Goal: Task Accomplishment & Management: Use online tool/utility

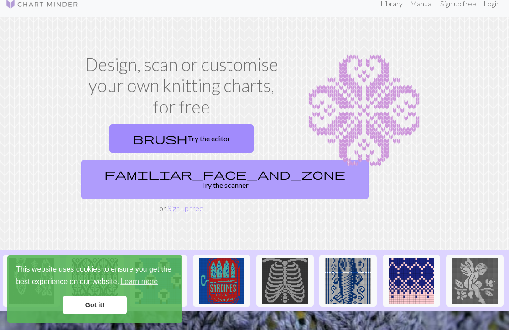
click at [206, 174] on link "familiar_face_and_zone Try the scanner" at bounding box center [224, 179] width 287 height 39
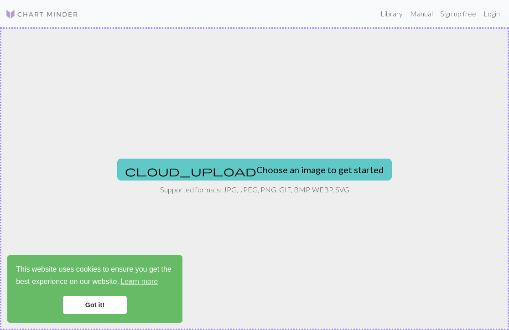
click at [213, 173] on button "cloud_upload Choose an image to get started" at bounding box center [254, 170] width 275 height 22
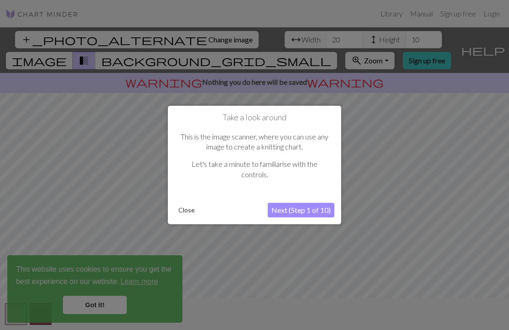
click at [280, 208] on button "Next (Step 1 of 10)" at bounding box center [301, 210] width 67 height 15
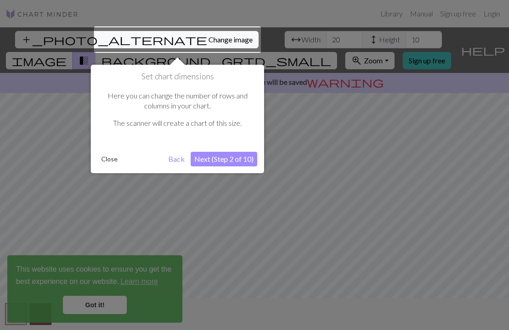
click at [200, 157] on button "Next (Step 2 of 10)" at bounding box center [224, 159] width 67 height 15
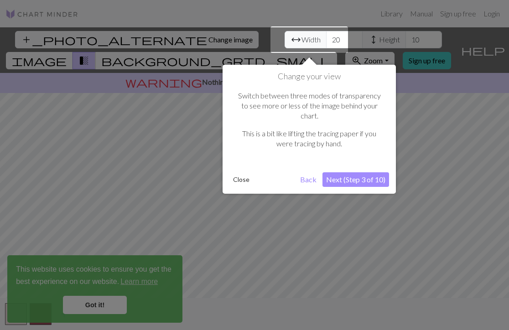
click at [230, 167] on div "Change your view Switch between three modes of transparency to see more or less…" at bounding box center [309, 129] width 173 height 129
click at [237, 173] on button "Close" at bounding box center [242, 180] width 24 height 14
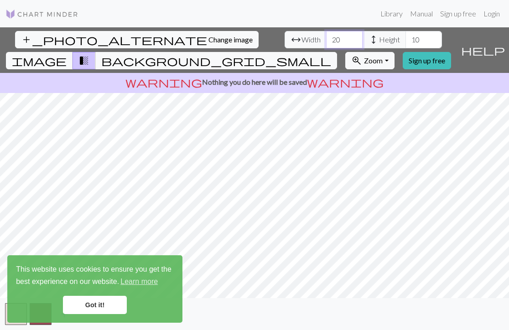
click at [326, 41] on input "20" at bounding box center [344, 39] width 37 height 17
type input "2"
type input "5"
type input "57"
click at [406, 42] on input "10" at bounding box center [424, 39] width 37 height 17
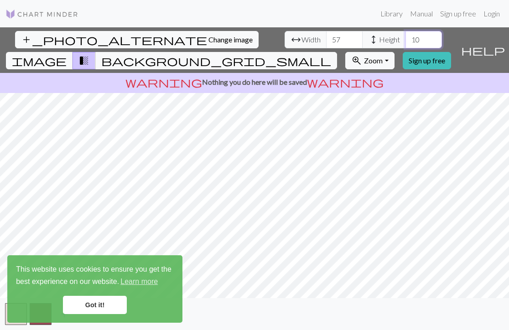
type input "1"
type input "50"
click at [81, 307] on link "Got it!" at bounding box center [95, 305] width 64 height 18
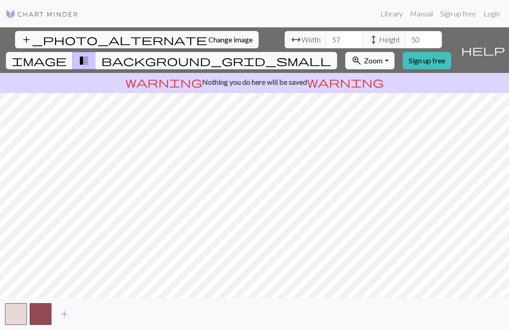
click at [44, 319] on div "This website uses cookies to ensure you get the best experience on our website.…" at bounding box center [94, 290] width 175 height 68
click at [17, 317] on button "button" at bounding box center [16, 314] width 22 height 22
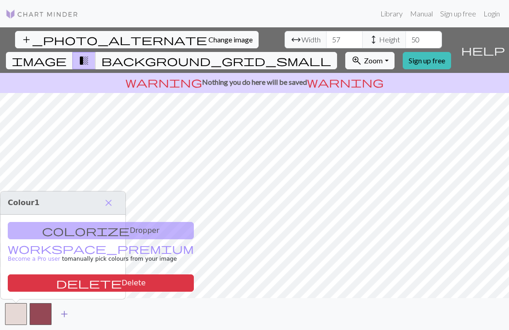
click at [63, 315] on span "add" at bounding box center [64, 314] width 11 height 13
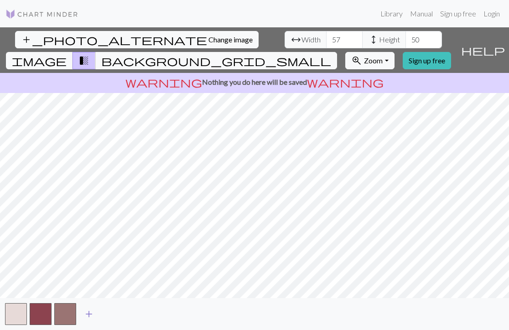
click at [87, 317] on span "add" at bounding box center [89, 314] width 11 height 13
click at [68, 317] on button "button" at bounding box center [65, 314] width 22 height 22
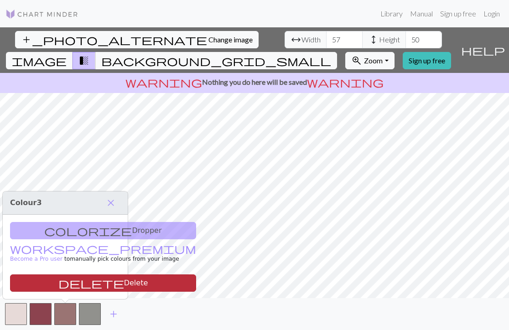
click at [73, 286] on button "delete Delete" at bounding box center [103, 283] width 186 height 17
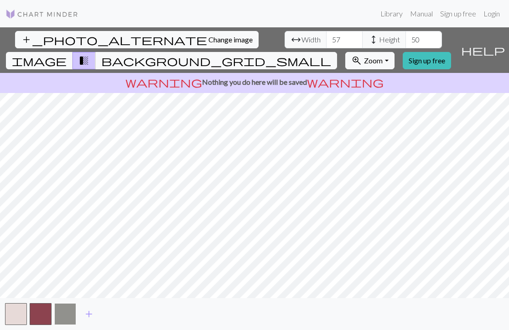
click at [65, 315] on button "button" at bounding box center [65, 314] width 22 height 22
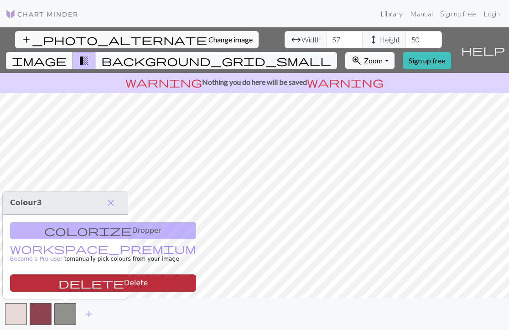
click at [68, 287] on button "delete Delete" at bounding box center [103, 283] width 186 height 17
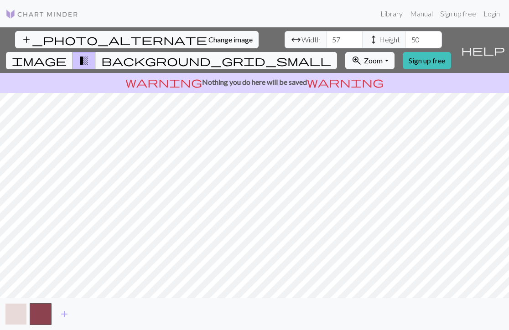
click at [14, 315] on button "button" at bounding box center [16, 314] width 22 height 22
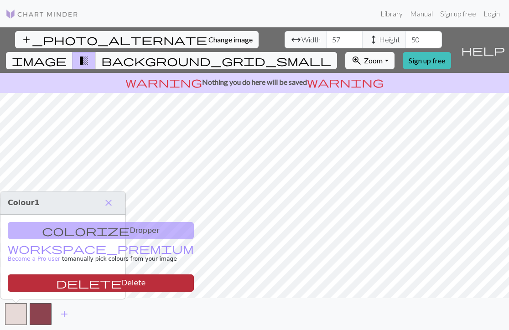
click at [41, 286] on button "delete Delete" at bounding box center [101, 283] width 186 height 17
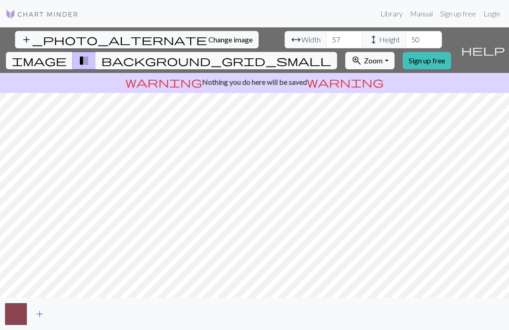
click at [41, 308] on span "add" at bounding box center [39, 314] width 11 height 13
click at [96, 52] on button "transition_fade" at bounding box center [84, 60] width 23 height 17
click at [325, 52] on button "background_grid_small" at bounding box center [216, 60] width 242 height 17
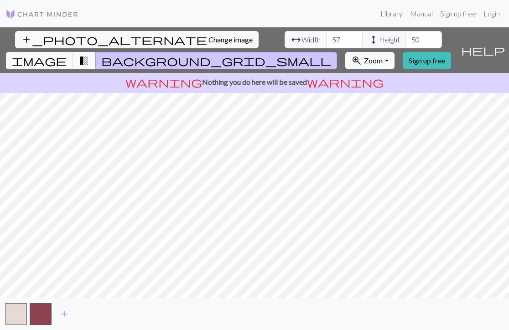
click at [89, 54] on span "transition_fade" at bounding box center [83, 60] width 11 height 13
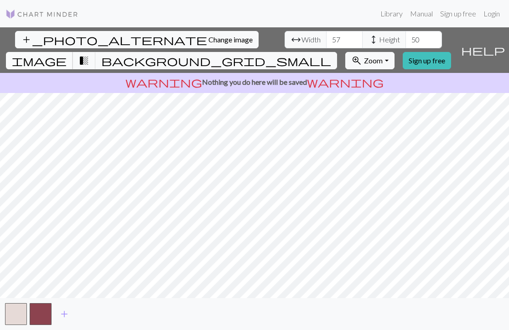
click at [67, 54] on span "image" at bounding box center [39, 60] width 55 height 13
click at [89, 54] on span "transition_fade" at bounding box center [83, 60] width 11 height 13
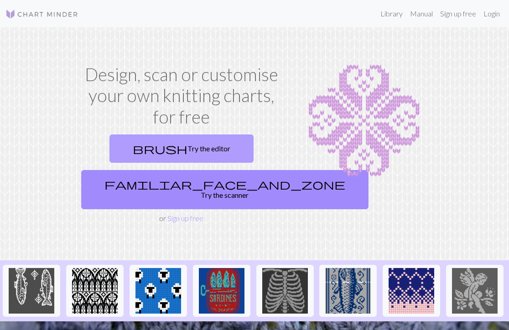
click at [194, 155] on link "brush Try the editor" at bounding box center [182, 149] width 144 height 28
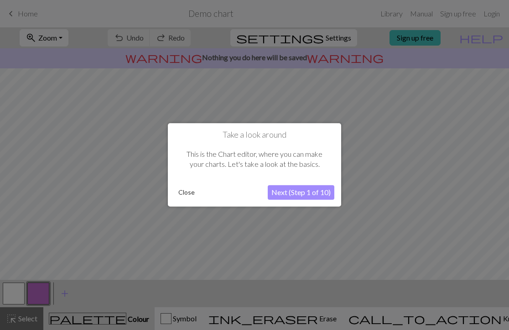
click at [191, 193] on button "Close" at bounding box center [187, 193] width 24 height 14
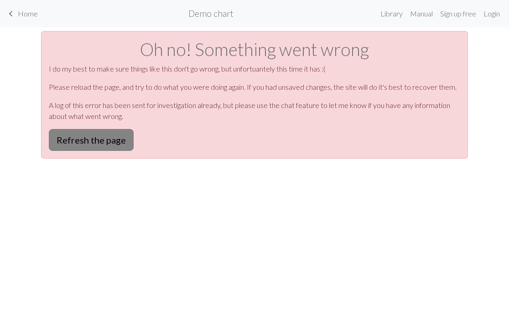
click at [126, 138] on button "Refresh the page" at bounding box center [91, 140] width 85 height 22
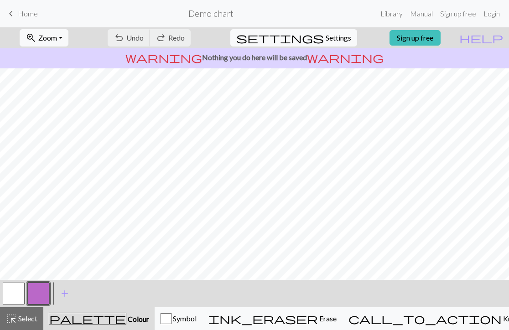
click at [213, 11] on h2 "Demo chart" at bounding box center [210, 13] width 45 height 10
click at [207, 12] on h2 "Demo chart" at bounding box center [210, 13] width 45 height 10
click at [219, 16] on h2 "Demo chart" at bounding box center [210, 13] width 45 height 10
click at [391, 15] on link "Library" at bounding box center [392, 14] width 30 height 18
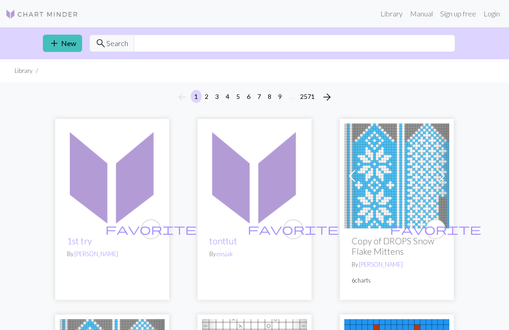
scroll to position [7, 0]
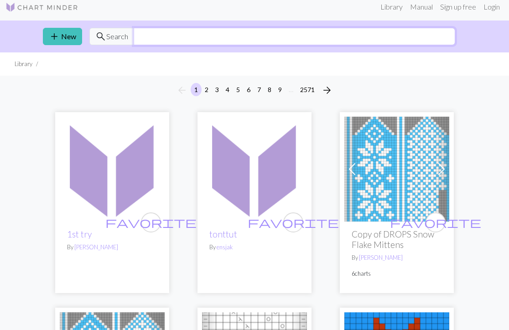
click at [261, 36] on input "text" at bounding box center [295, 36] width 322 height 17
type input "bird"
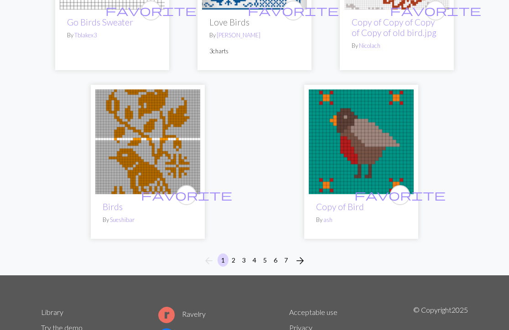
scroll to position [3049, 0]
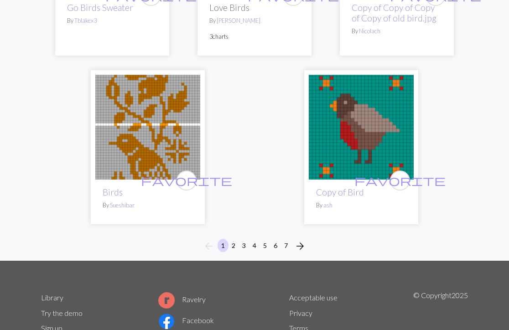
click at [235, 239] on button "2" at bounding box center [233, 245] width 11 height 13
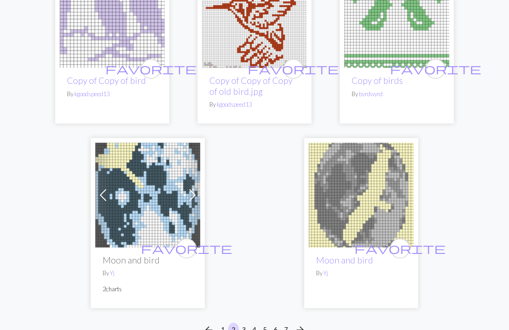
scroll to position [2956, 0]
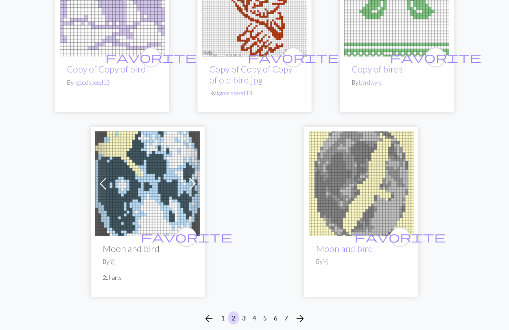
click at [242, 312] on button "3" at bounding box center [244, 318] width 11 height 13
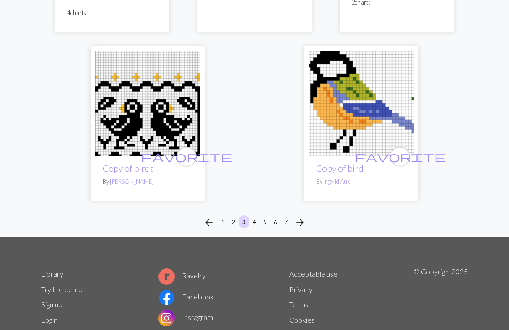
scroll to position [3130, 0]
click at [257, 215] on button "4" at bounding box center [254, 221] width 11 height 13
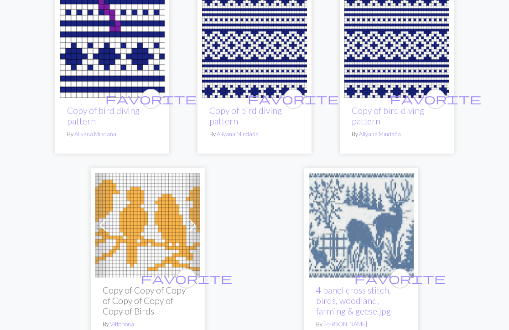
scroll to position [3108, 0]
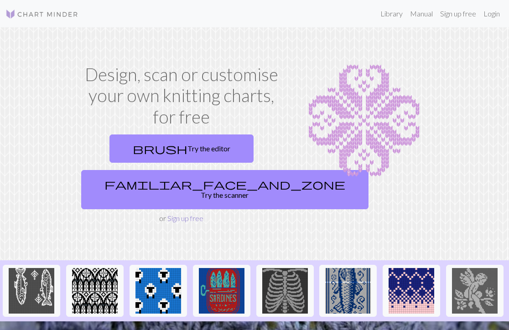
click at [189, 214] on link "Sign up free" at bounding box center [185, 218] width 36 height 9
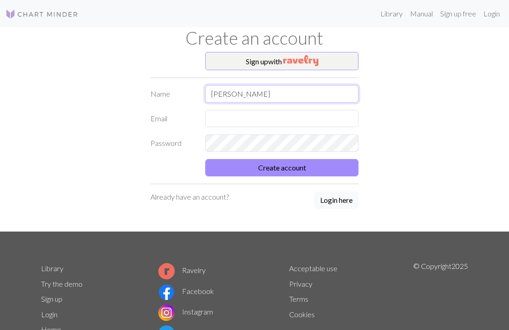
type input "[PERSON_NAME]"
click at [292, 119] on input "Al" at bounding box center [281, 118] width 153 height 17
click at [481, 133] on div "Library Manual Sign up free Login Create an account Sign up with Name Alma Emai…" at bounding box center [254, 165] width 509 height 330
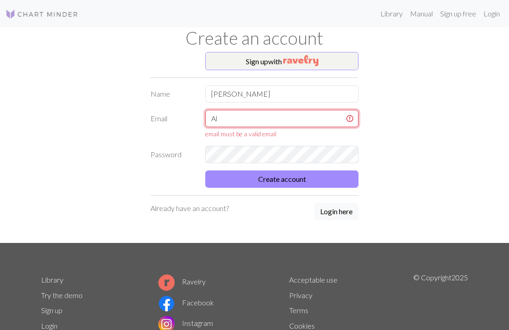
click at [303, 119] on input "Al" at bounding box center [281, 118] width 153 height 17
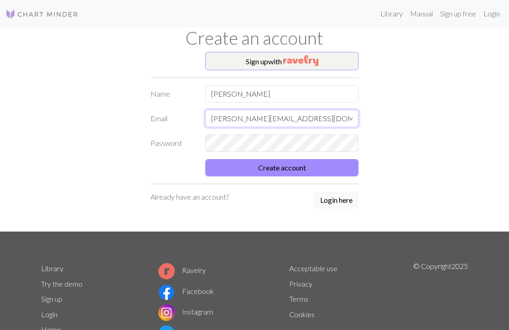
type input "Alma@kongshoj.dk"
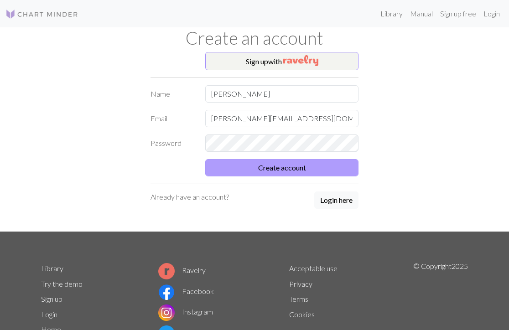
click at [298, 174] on button "Create account" at bounding box center [281, 167] width 153 height 17
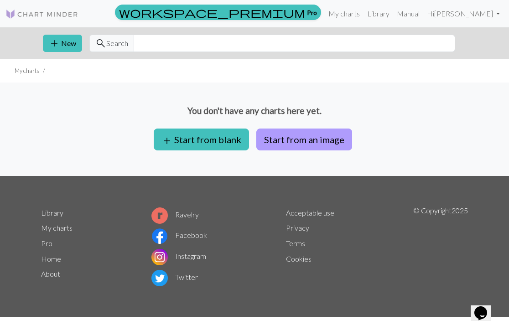
click at [286, 136] on button "Start from an image" at bounding box center [304, 140] width 96 height 22
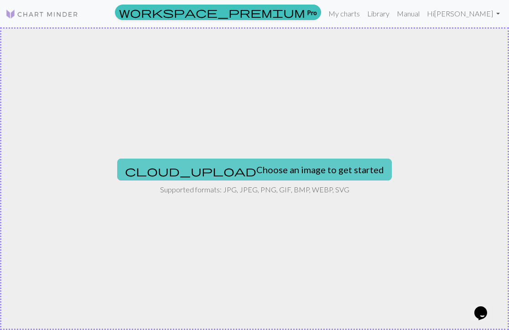
click at [283, 168] on button "cloud_upload Choose an image to get started" at bounding box center [254, 170] width 275 height 22
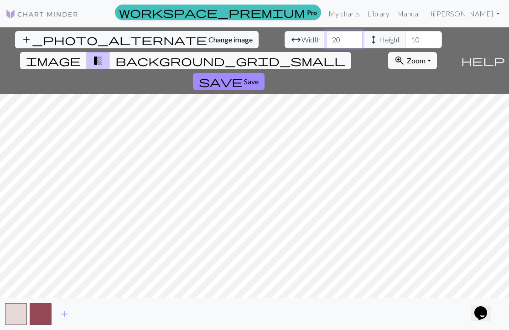
click at [326, 39] on input "20" at bounding box center [344, 39] width 37 height 17
type input "2"
type input "57"
click at [406, 41] on input "10" at bounding box center [424, 39] width 37 height 17
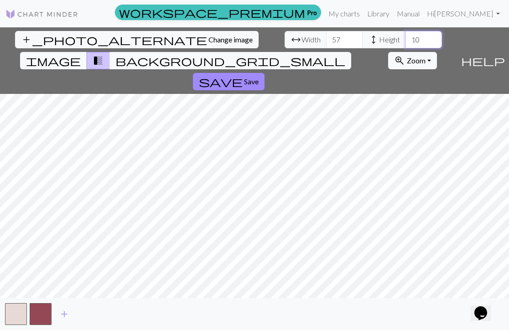
type input "1"
type input "57"
click at [326, 39] on input "57" at bounding box center [344, 39] width 37 height 17
type input "30"
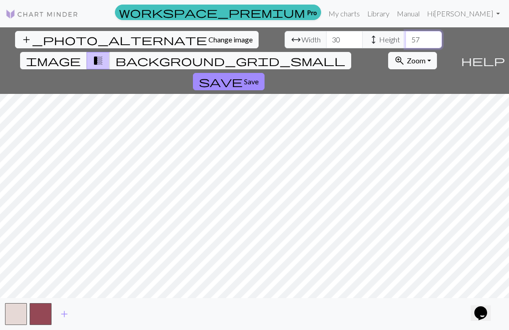
click at [406, 44] on input "57" at bounding box center [424, 39] width 37 height 17
type input "5"
type input "30"
click at [259, 77] on span "Save" at bounding box center [251, 81] width 15 height 9
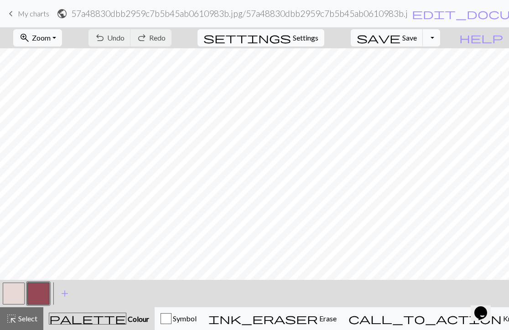
click at [291, 40] on span "settings" at bounding box center [248, 37] width 88 height 13
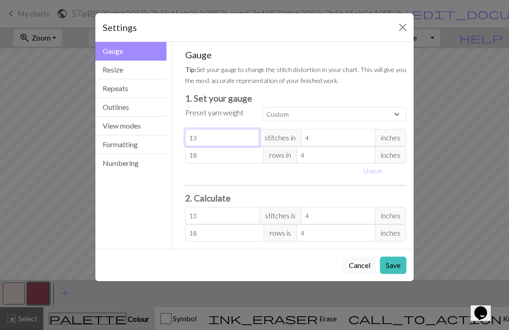
click at [226, 143] on input "13" at bounding box center [222, 137] width 74 height 17
type input "12"
type input "11"
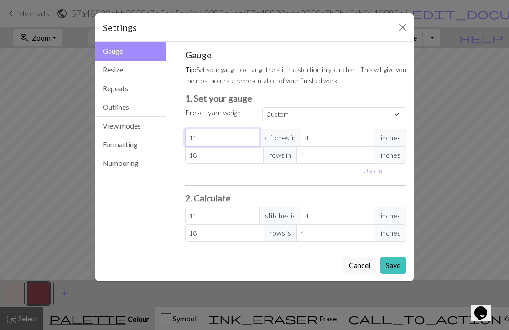
type input "10"
type input "9"
type input "8"
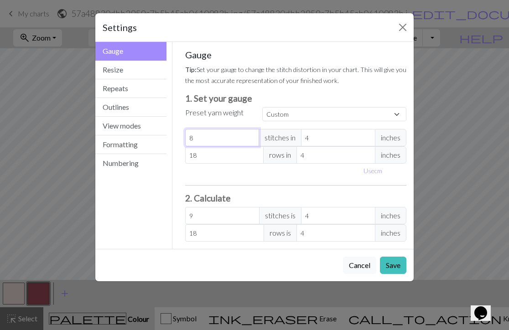
type input "8"
type input "7"
type input "6"
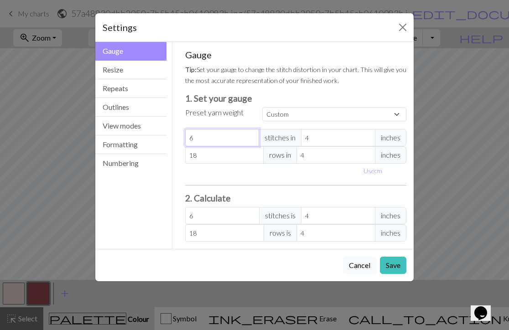
type input "5"
type input "4"
type input "3"
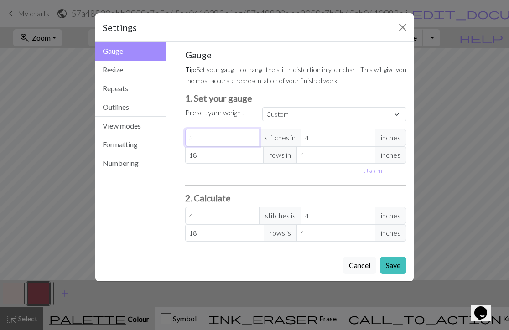
type input "3"
type input "2"
type input "1"
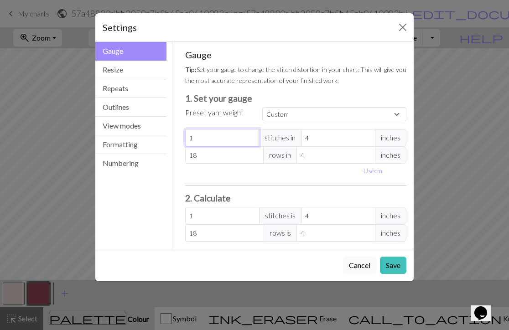
type input "0"
type input "-1"
type input "-2"
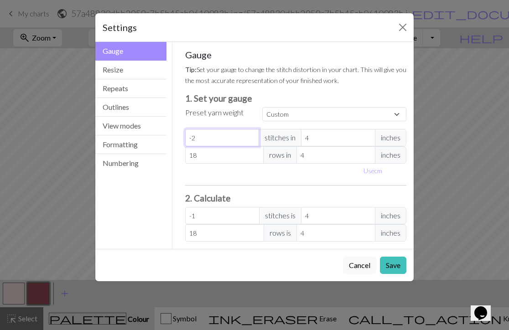
type input "-2"
type input "-3"
type input "-4"
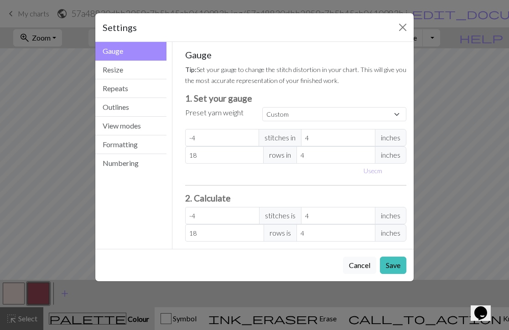
click at [230, 181] on div "Gauge Tip: Set your gauge to change the stitch distortion in your chart. This w…" at bounding box center [296, 145] width 222 height 193
click at [217, 155] on input "18" at bounding box center [224, 154] width 79 height 17
click at [317, 157] on input "4" at bounding box center [336, 154] width 79 height 17
click at [118, 66] on button "Resize" at bounding box center [130, 70] width 71 height 19
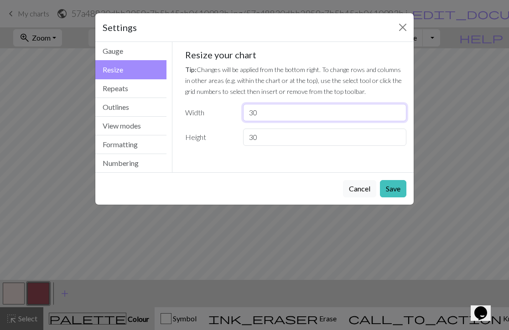
click at [266, 115] on input "30" at bounding box center [324, 112] width 163 height 17
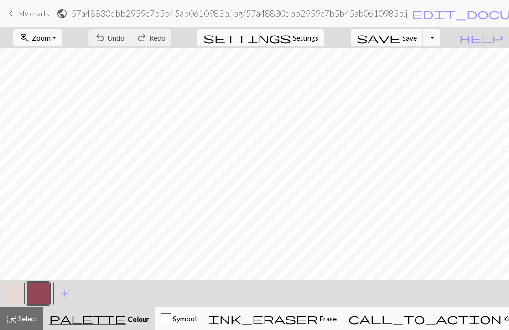
click at [291, 37] on span "settings" at bounding box center [248, 37] width 88 height 13
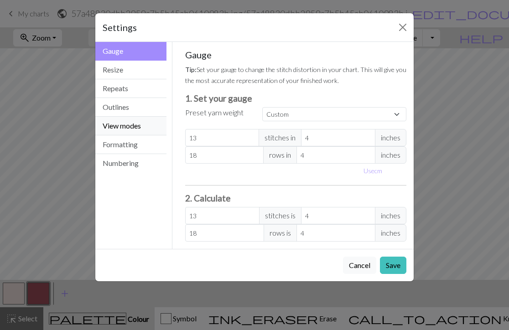
click at [152, 132] on button "View modes" at bounding box center [130, 126] width 71 height 19
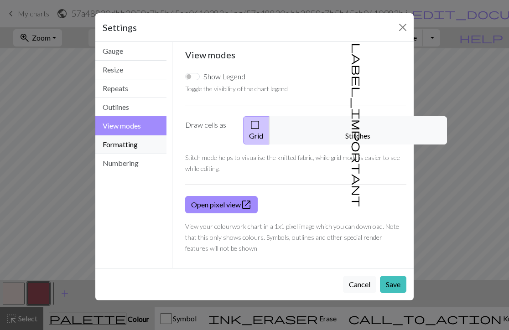
click at [146, 141] on button "Formatting" at bounding box center [130, 145] width 71 height 19
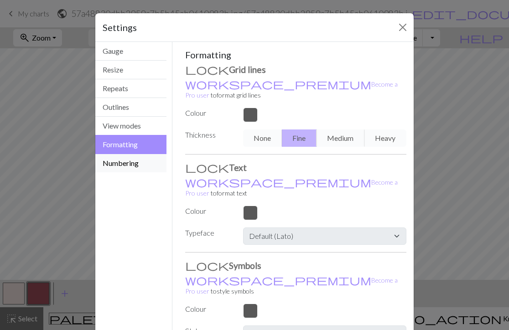
click at [142, 159] on button "Numbering" at bounding box center [130, 163] width 71 height 18
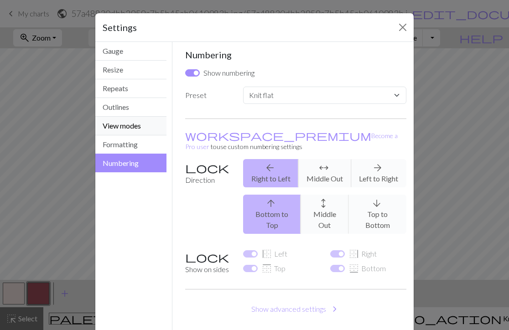
click at [137, 129] on button "View modes" at bounding box center [130, 126] width 71 height 19
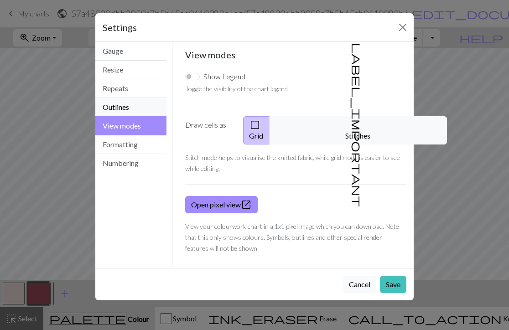
click at [135, 110] on button "Outlines" at bounding box center [130, 107] width 71 height 19
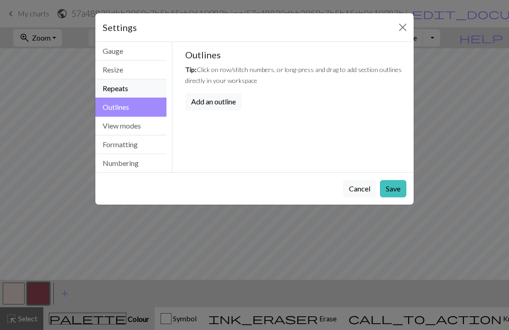
click at [135, 95] on button "Repeats" at bounding box center [130, 88] width 71 height 19
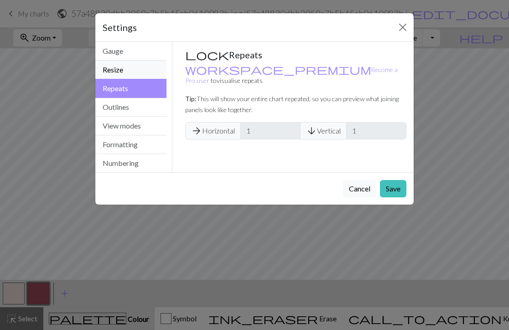
click at [139, 70] on button "Resize" at bounding box center [130, 70] width 71 height 19
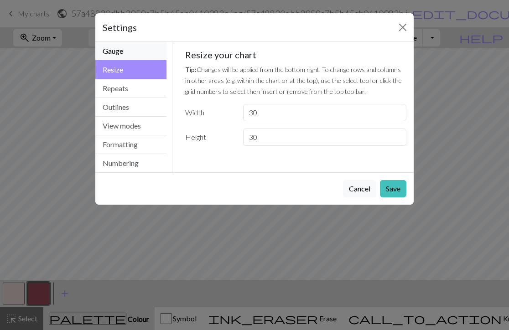
click at [139, 56] on button "Gauge" at bounding box center [130, 51] width 71 height 19
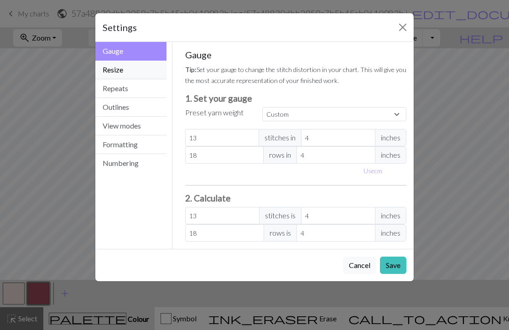
click at [117, 67] on button "Resize" at bounding box center [130, 70] width 71 height 19
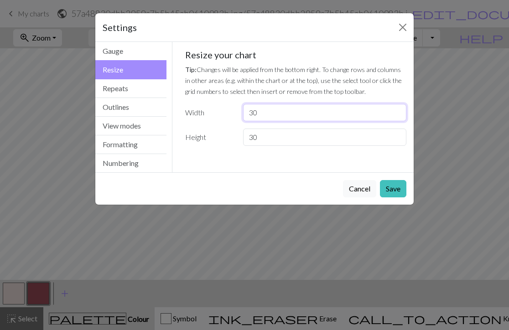
click at [287, 113] on input "30" at bounding box center [324, 112] width 163 height 17
type input "57"
click at [303, 146] on div "Gauge Tip: Set your gauge to change the stitch distortion in your chart. This w…" at bounding box center [296, 101] width 236 height 119
click at [300, 141] on input "30" at bounding box center [324, 137] width 163 height 17
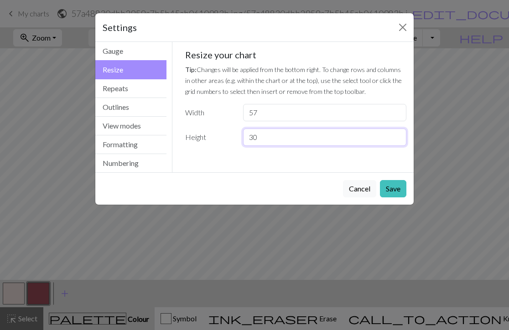
click at [300, 141] on input "30" at bounding box center [324, 137] width 163 height 17
type input "50"
click at [385, 181] on button "Save" at bounding box center [393, 188] width 26 height 17
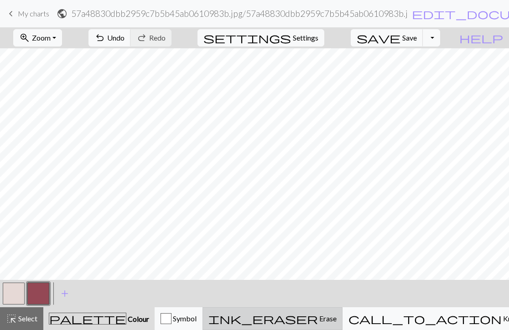
click at [337, 320] on span "Erase" at bounding box center [327, 318] width 19 height 9
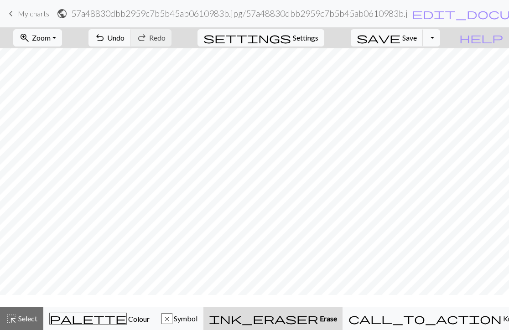
scroll to position [-2, 0]
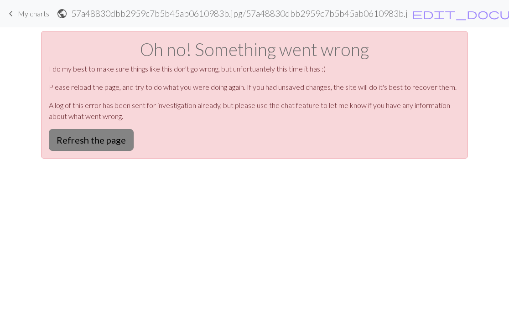
click at [85, 135] on button "Refresh the page" at bounding box center [91, 140] width 85 height 22
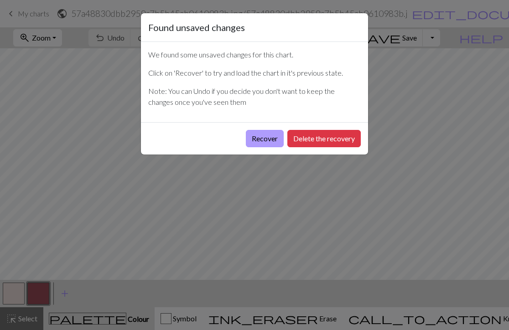
click at [260, 140] on button "Recover" at bounding box center [265, 138] width 38 height 17
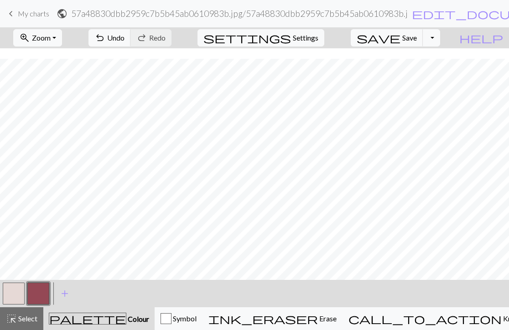
scroll to position [59, 0]
